Goal: Check status: Check status

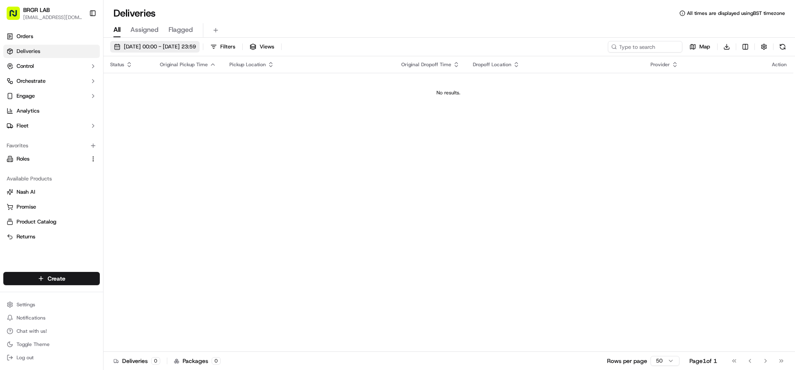
click at [189, 45] on span "[DATE] 00:00 - [DATE] 23:59" at bounding box center [160, 46] width 72 height 7
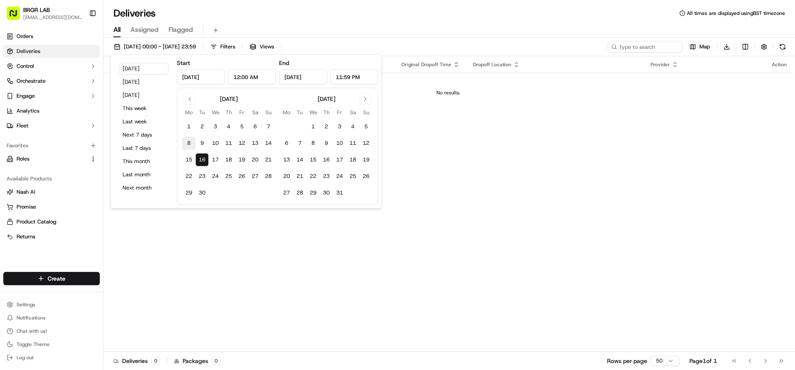
click at [189, 141] on button "8" at bounding box center [188, 143] width 13 height 13
type input "[DATE]"
click at [205, 159] on button "16" at bounding box center [202, 159] width 13 height 13
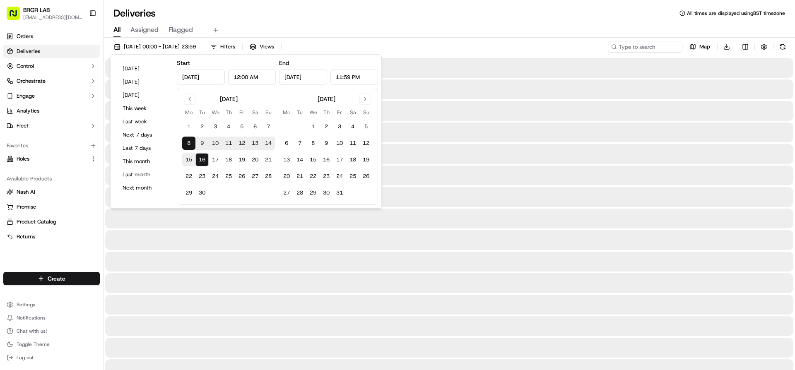
type input "[DATE]"
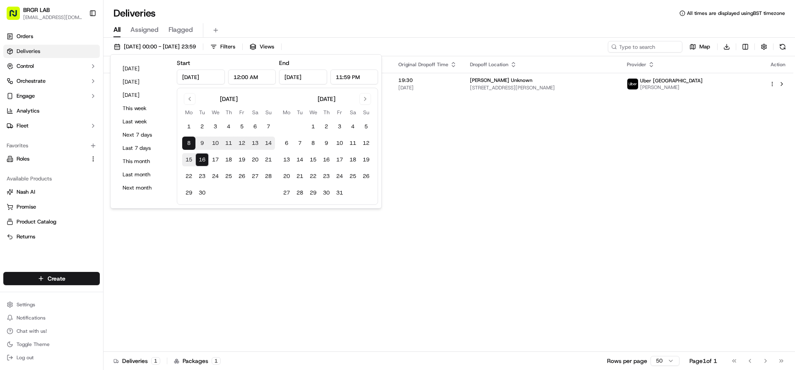
click at [536, 157] on div "Status Original Pickup Time Pickup Location Original Dropoff Time Dropoff Locat…" at bounding box center [449, 204] width 690 height 296
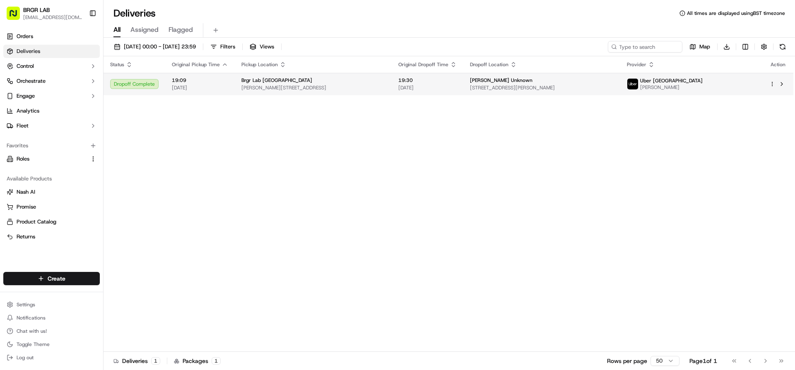
click at [276, 80] on span "Brgr Lab [GEOGRAPHIC_DATA]" at bounding box center [276, 80] width 71 height 7
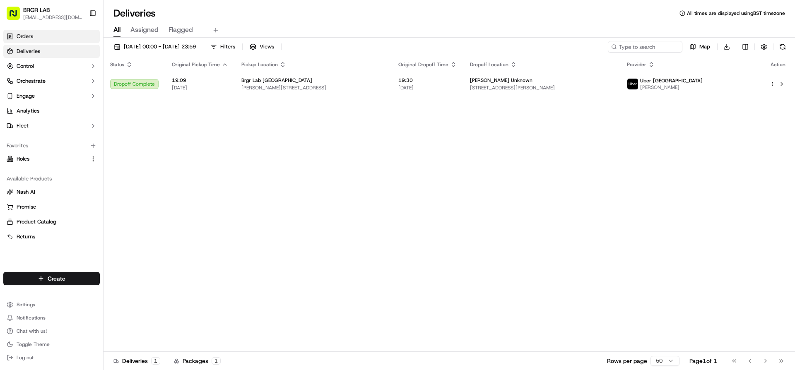
click at [33, 40] on span "Orders" at bounding box center [25, 36] width 17 height 7
